Goal: Task Accomplishment & Management: Complete application form

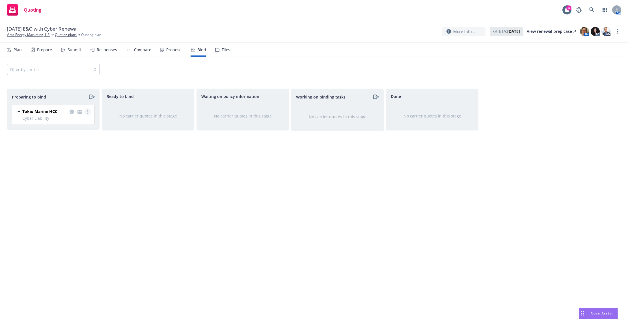
drag, startPoint x: 0, startPoint y: 0, endPoint x: 85, endPoint y: 114, distance: 142.0
click at [85, 114] on link "more" at bounding box center [87, 111] width 7 height 7
click at [86, 124] on span "Complete preparation" at bounding box center [62, 122] width 55 height 5
click at [184, 111] on link "more" at bounding box center [182, 110] width 7 height 7
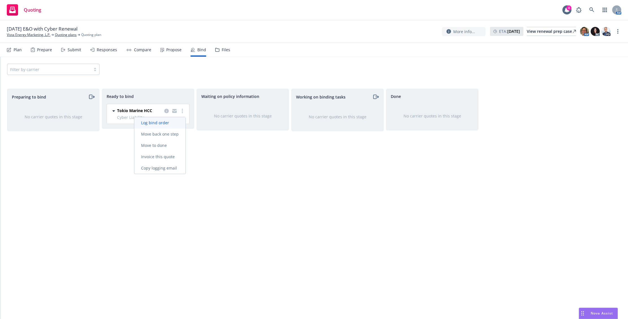
click at [180, 120] on link "Log bind order" at bounding box center [159, 122] width 51 height 11
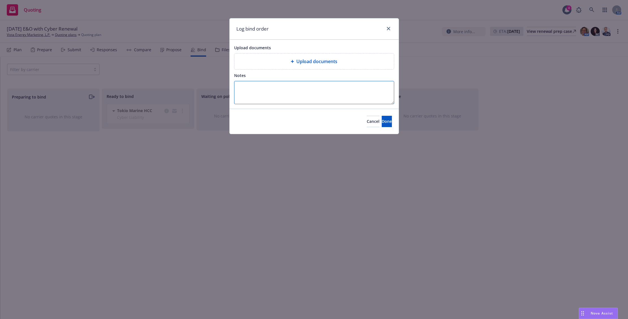
click at [284, 91] on textarea "Notes" at bounding box center [314, 92] width 160 height 23
click at [382, 117] on button "Done" at bounding box center [387, 121] width 10 height 11
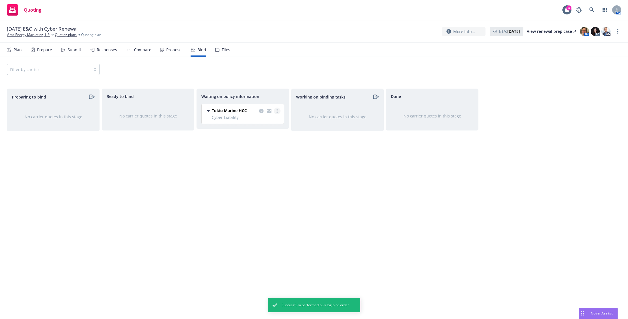
click at [277, 110] on icon "more" at bounding box center [277, 111] width 1 height 5
click at [274, 120] on link "Create policies" at bounding box center [254, 122] width 51 height 11
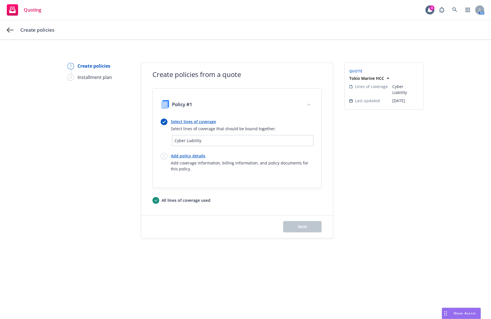
click at [192, 155] on link "Add policy details" at bounding box center [242, 156] width 143 height 6
select select "12"
select select "[GEOGRAPHIC_DATA]"
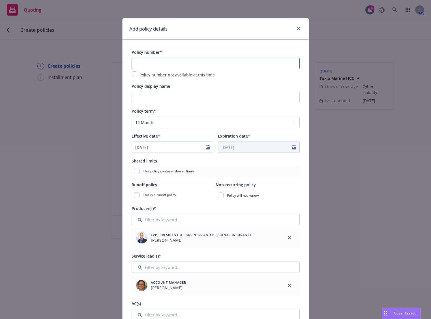
click at [209, 64] on input "text" at bounding box center [216, 63] width 168 height 11
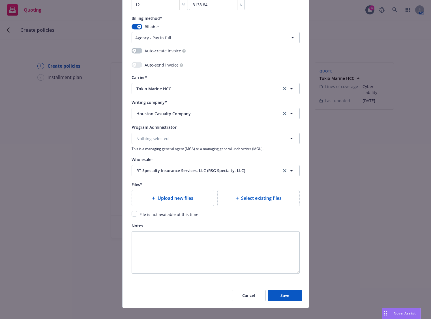
scroll to position [534, 0]
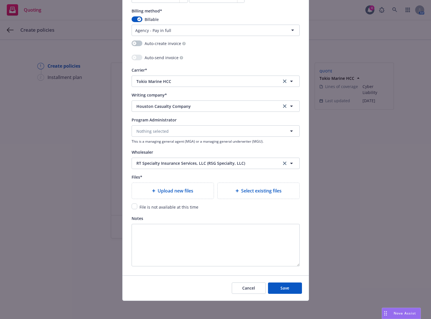
type input "H25NGP209701-05"
click at [173, 186] on div "Upload new files" at bounding box center [173, 191] width 82 height 16
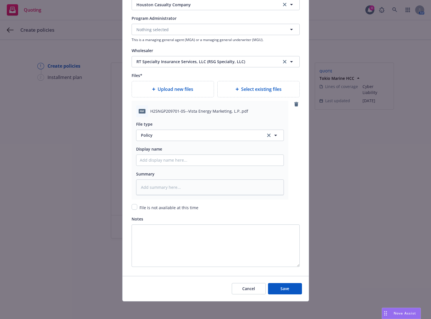
scroll to position [636, 0]
click at [277, 287] on button "Save" at bounding box center [285, 287] width 34 height 11
type textarea "x"
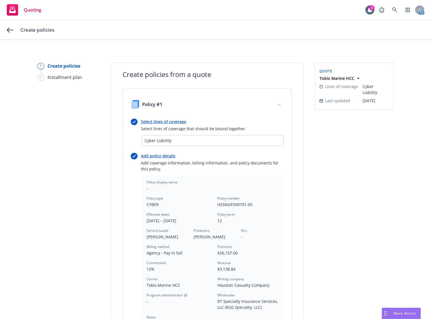
scroll to position [115, 0]
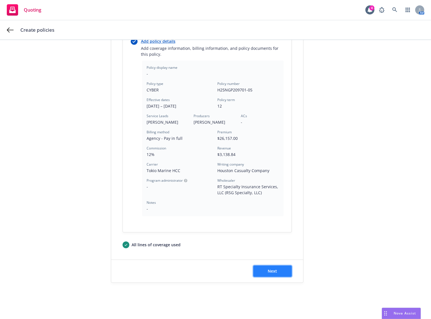
click at [272, 269] on span "Next" at bounding box center [272, 270] width 9 height 5
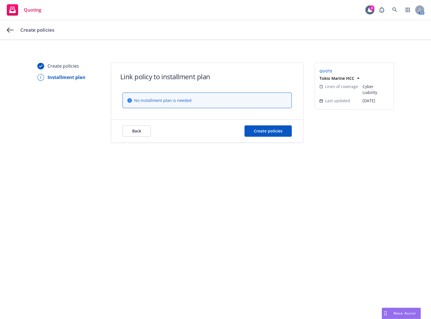
scroll to position [0, 0]
click at [272, 128] on span "Create policies" at bounding box center [268, 130] width 29 height 5
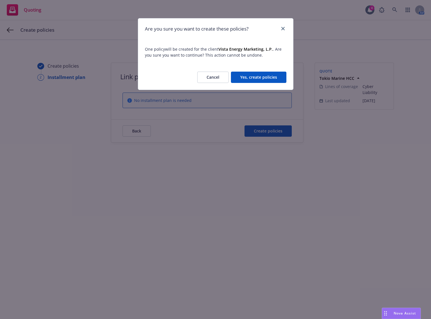
click at [258, 75] on button "Yes, create policies" at bounding box center [258, 77] width 55 height 11
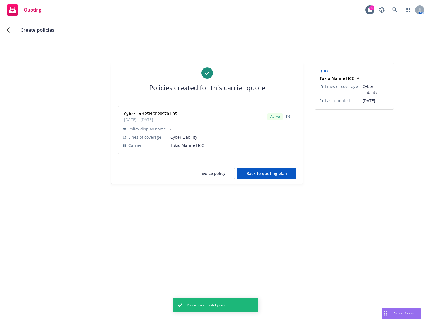
click at [272, 174] on button "Back to quoting plan" at bounding box center [266, 173] width 59 height 11
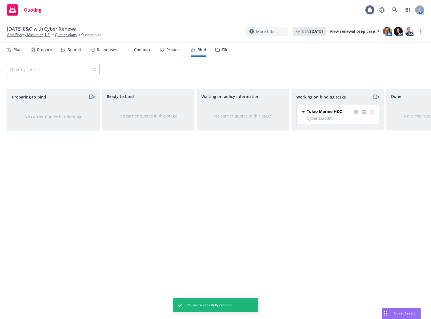
click at [374, 111] on link "more" at bounding box center [372, 111] width 7 height 7
drag, startPoint x: 350, startPoint y: 137, endPoint x: 355, endPoint y: 127, distance: 11.0
click at [350, 137] on link "Move to done" at bounding box center [349, 134] width 51 height 11
click at [422, 30] on link "more" at bounding box center [420, 31] width 7 height 7
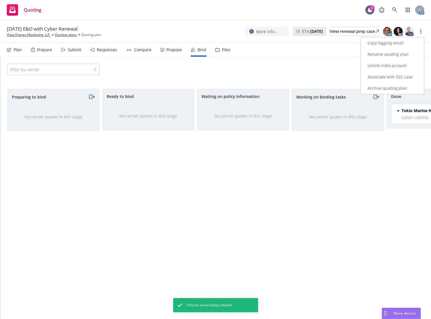
click at [394, 85] on link "Archive quoting plan" at bounding box center [392, 88] width 63 height 11
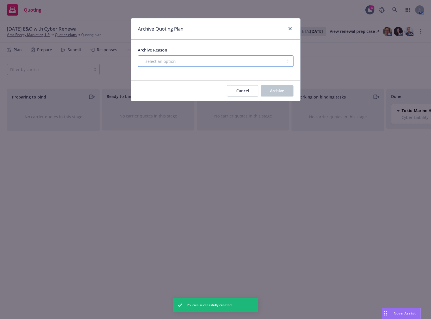
click at [255, 63] on select "-- select an option -- All policies in this renewal plan are auto-renewed Creat…" at bounding box center [216, 60] width 156 height 11
select select "ARCHIVED_RENEWAL_COMPLETED"
click at [138, 55] on select "-- select an option -- All policies in this renewal plan are auto-renewed Creat…" at bounding box center [216, 60] width 156 height 11
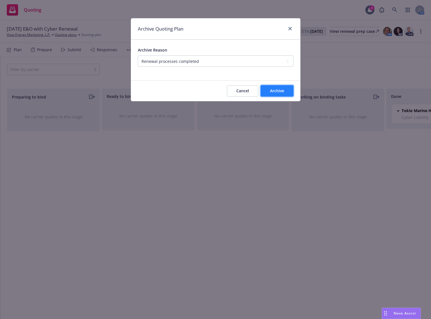
click at [279, 85] on button "Archive" at bounding box center [276, 90] width 33 height 11
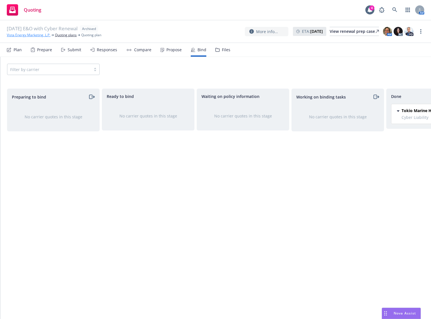
click at [40, 35] on link "Vista Energy Marketing, L.P." at bounding box center [29, 35] width 44 height 5
